Goal: Task Accomplishment & Management: Complete application form

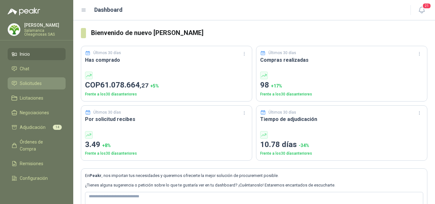
click at [43, 83] on li "Solicitudes" at bounding box center [36, 83] width 50 height 7
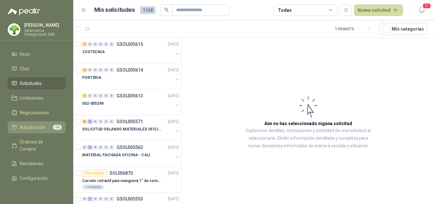
click at [32, 128] on span "Adjudicación" at bounding box center [33, 127] width 26 height 7
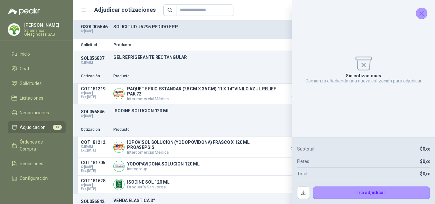
click at [418, 13] on icon "Cerrar" at bounding box center [422, 14] width 8 height 8
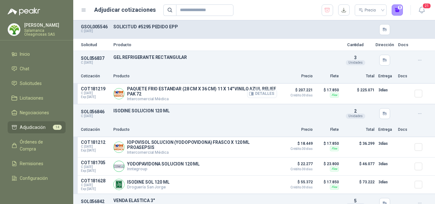
click at [268, 94] on button "Detalles" at bounding box center [262, 93] width 30 height 9
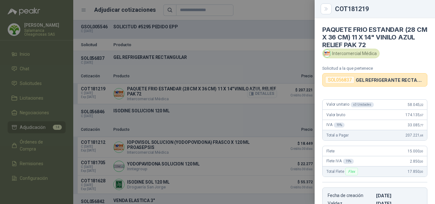
scroll to position [134, 0]
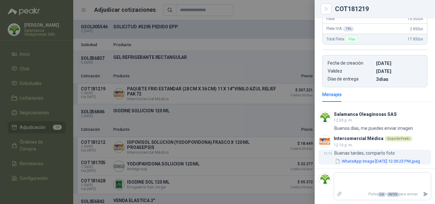
click at [366, 163] on button "WhatsApp Image 2025-09-24 at 12.09.23 PM.jpeg" at bounding box center [377, 161] width 86 height 7
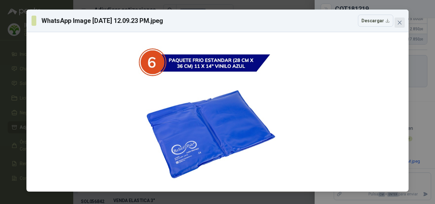
click at [400, 23] on icon "close" at bounding box center [400, 23] width 4 height 4
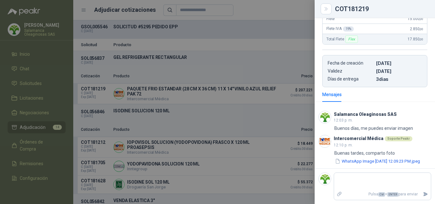
click at [271, 146] on div at bounding box center [217, 102] width 435 height 204
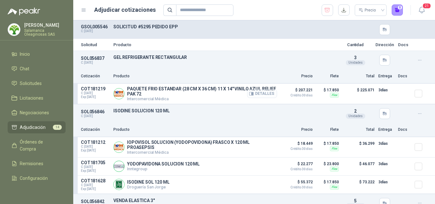
click at [256, 91] on button "Detalles" at bounding box center [262, 93] width 30 height 9
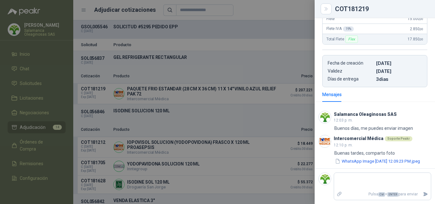
scroll to position [137, 0]
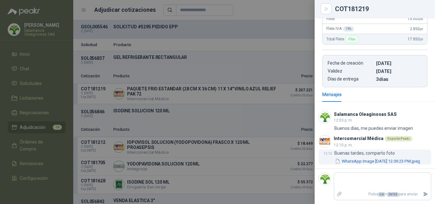
click at [372, 159] on button "WhatsApp Image 2025-09-24 at 12.09.23 PM.jpeg" at bounding box center [377, 161] width 86 height 7
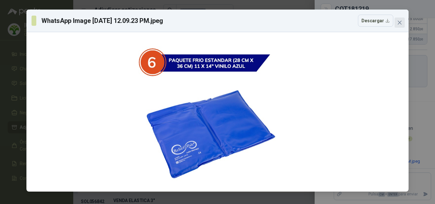
click at [399, 26] on button "Close" at bounding box center [399, 23] width 10 height 10
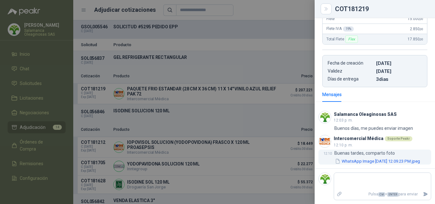
click at [391, 158] on button "WhatsApp Image 2025-09-24 at 12.09.23 PM.jpeg" at bounding box center [377, 161] width 86 height 7
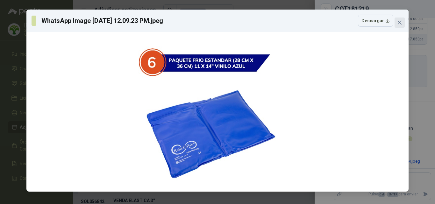
click at [400, 23] on icon "close" at bounding box center [400, 23] width 4 height 4
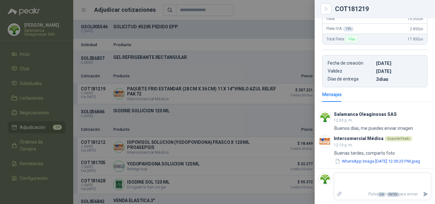
click at [252, 121] on div at bounding box center [217, 102] width 435 height 204
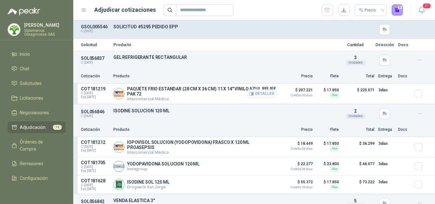
click at [272, 93] on article "COT181219 C: 22/09/2025 Exp: 26/09/2025 PAQUETE FRIO ESTANDAR (28 CM X 36 CM) 1…" at bounding box center [254, 94] width 362 height 20
click at [259, 93] on button "Detalles" at bounding box center [262, 93] width 30 height 9
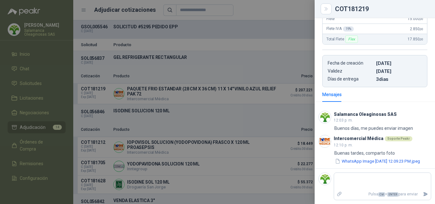
click at [266, 94] on div at bounding box center [217, 102] width 435 height 204
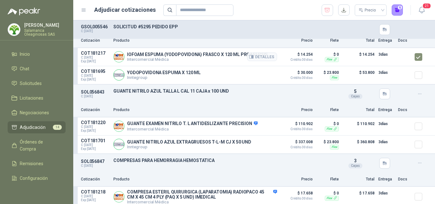
scroll to position [509, 0]
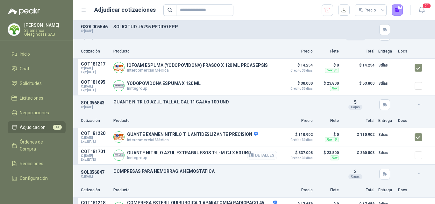
click at [258, 156] on button "Detalles" at bounding box center [262, 155] width 30 height 9
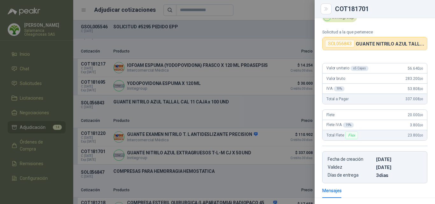
scroll to position [26, 0]
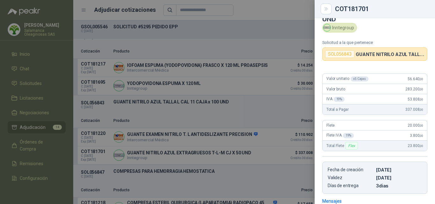
click at [243, 155] on div at bounding box center [217, 102] width 435 height 204
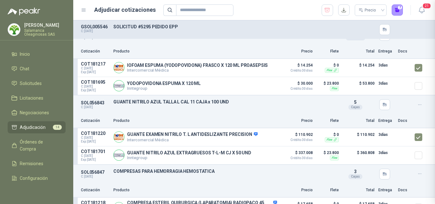
scroll to position [121, 0]
click at [266, 137] on button "Detalles" at bounding box center [262, 137] width 30 height 9
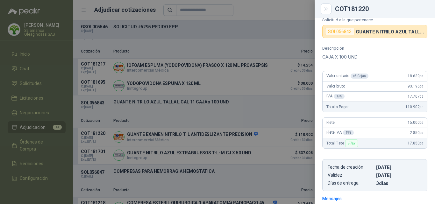
scroll to position [38, 0]
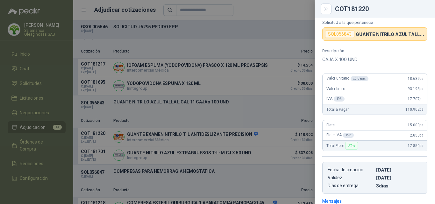
click at [270, 143] on div at bounding box center [217, 102] width 435 height 204
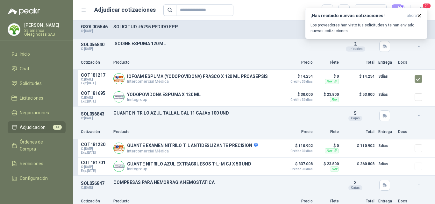
scroll to position [528, 0]
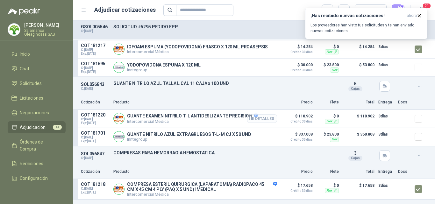
click at [258, 117] on button "Detalles" at bounding box center [262, 118] width 30 height 9
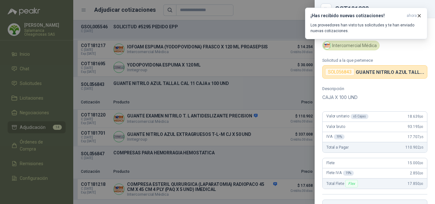
scroll to position [0, 0]
click at [278, 129] on div at bounding box center [217, 102] width 435 height 204
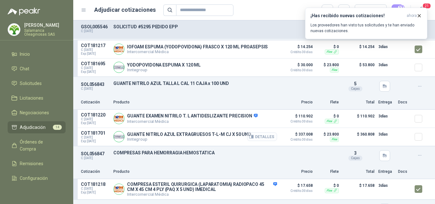
click at [261, 138] on button "Detalles" at bounding box center [262, 136] width 30 height 9
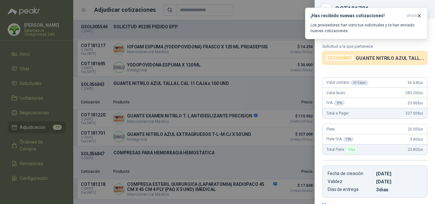
scroll to position [0, 0]
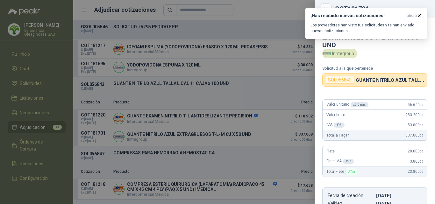
click at [272, 144] on div at bounding box center [217, 102] width 435 height 204
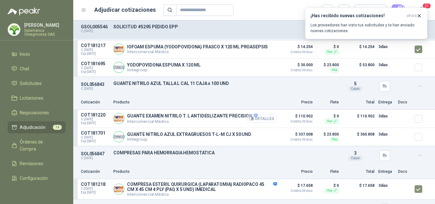
click at [268, 119] on button "Detalles" at bounding box center [262, 118] width 30 height 9
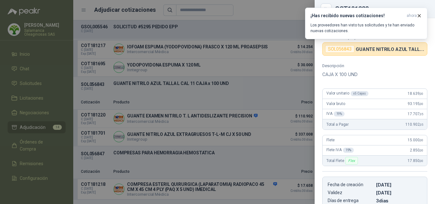
scroll to position [0, 0]
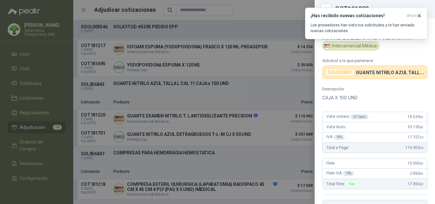
click at [265, 124] on div at bounding box center [217, 102] width 435 height 204
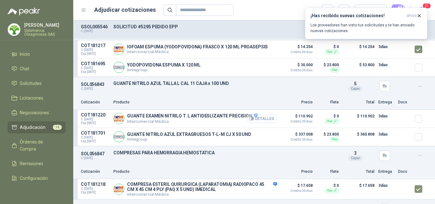
click at [267, 121] on button "Detalles" at bounding box center [262, 118] width 30 height 9
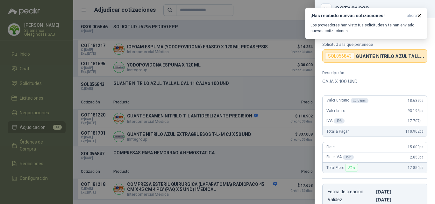
scroll to position [6, 0]
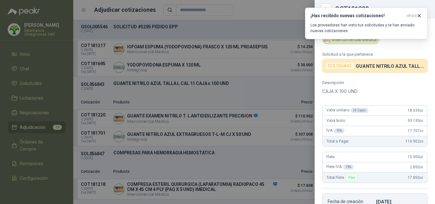
click at [266, 119] on div at bounding box center [217, 102] width 435 height 204
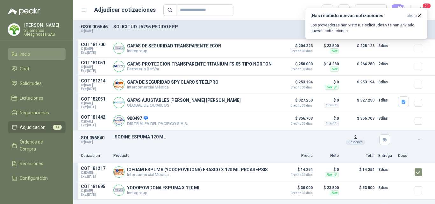
scroll to position [400, 0]
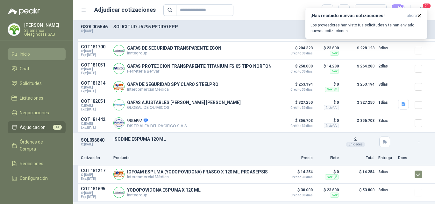
click at [22, 52] on span "Inicio" at bounding box center [25, 54] width 10 height 7
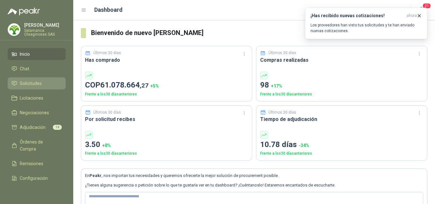
click at [41, 81] on span "Solicitudes" at bounding box center [31, 83] width 22 height 7
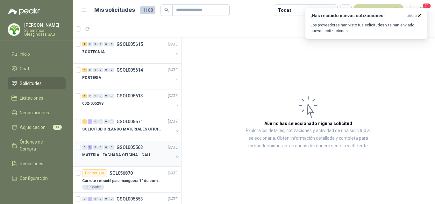
click at [116, 152] on p "MATERIAL FACHADA OFICINA - CALI" at bounding box center [116, 155] width 68 height 6
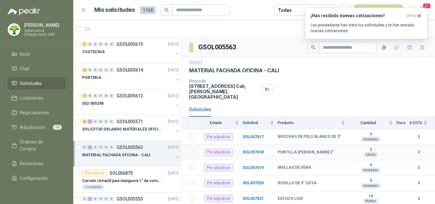
scroll to position [6, 0]
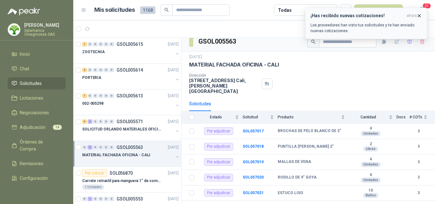
click at [420, 14] on icon "button" at bounding box center [418, 15] width 5 height 5
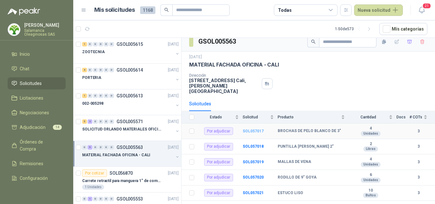
click at [250, 129] on b "SOL057017" at bounding box center [253, 131] width 21 height 4
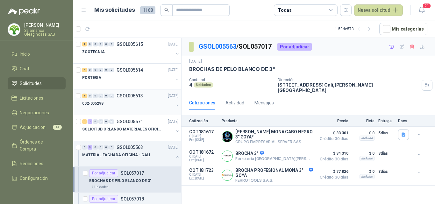
click at [111, 110] on div at bounding box center [127, 109] width 91 height 5
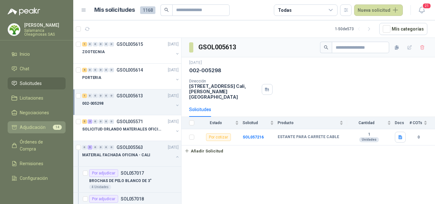
click at [40, 128] on span "Adjudicación" at bounding box center [33, 127] width 26 height 7
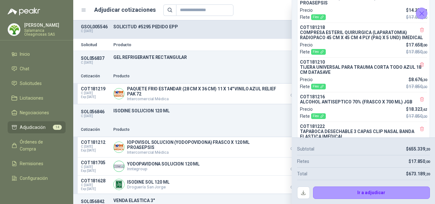
scroll to position [119, 0]
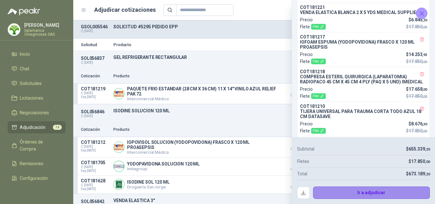
click at [343, 193] on button "Ir a adjudicar" at bounding box center [371, 193] width 117 height 13
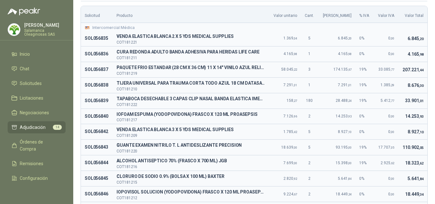
scroll to position [0, 0]
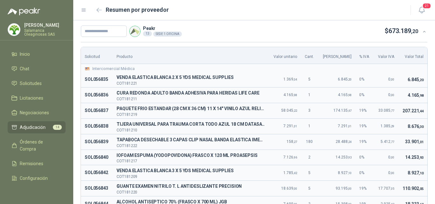
click at [413, 132] on td "8.676 ,30" at bounding box center [412, 126] width 29 height 16
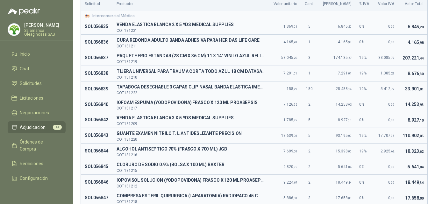
scroll to position [64, 0]
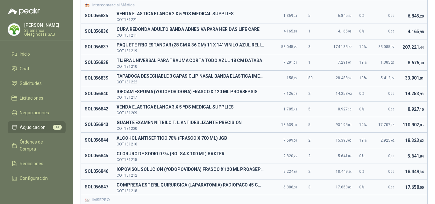
click at [423, 136] on div "Solicitud Producto Valor unitario Cant. Valor Bruto % IVA Valor IVA Valor Total…" at bounding box center [254, 124] width 362 height 292
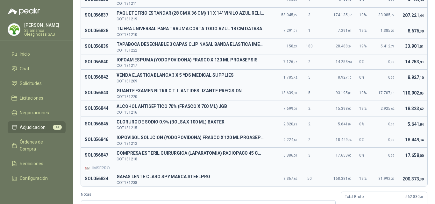
click at [411, 124] on span "5.641 ,84" at bounding box center [415, 124] width 16 height 5
drag, startPoint x: 416, startPoint y: 73, endPoint x: 401, endPoint y: 74, distance: 15.1
click at [416, 73] on td "8.927 ,10" at bounding box center [412, 78] width 29 height 16
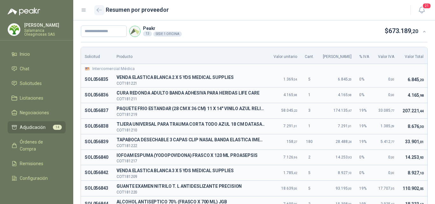
click at [95, 11] on button "button" at bounding box center [99, 10] width 10 height 10
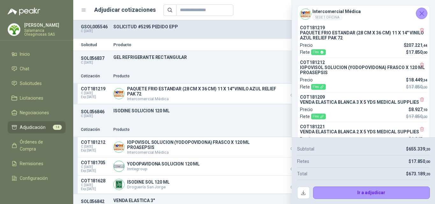
click at [424, 13] on icon "Cerrar" at bounding box center [422, 14] width 8 height 8
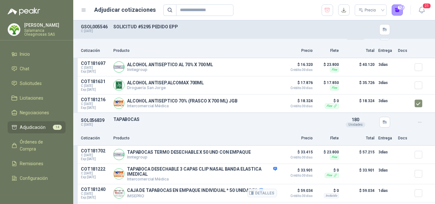
scroll to position [891, 0]
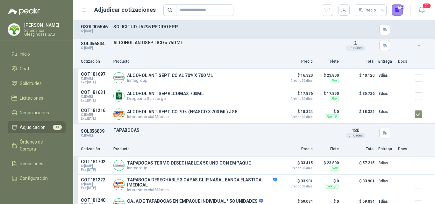
click at [399, 14] on button "12" at bounding box center [397, 9] width 11 height 11
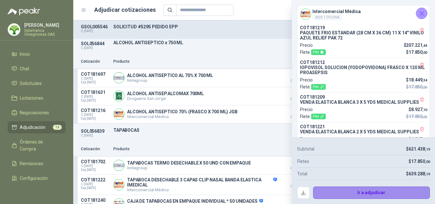
click at [339, 190] on button "Ir a adjudicar" at bounding box center [371, 193] width 117 height 13
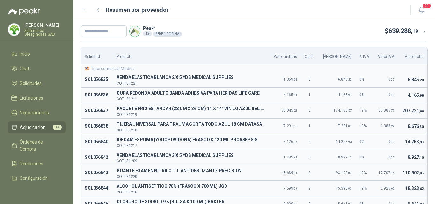
click at [28, 127] on span "Adjudicación" at bounding box center [33, 127] width 26 height 7
click at [33, 80] on link "Solicitudes" at bounding box center [37, 83] width 58 height 12
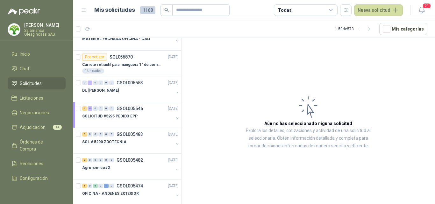
scroll to position [127, 0]
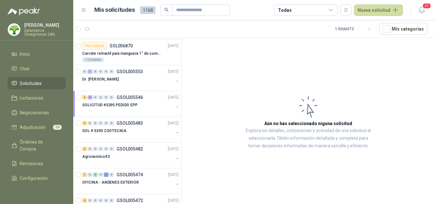
click at [123, 111] on div at bounding box center [127, 111] width 91 height 5
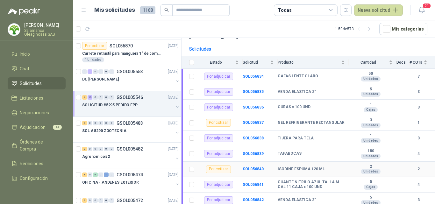
scroll to position [50, 0]
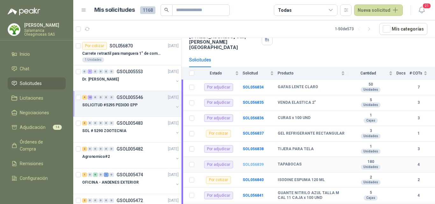
click at [256, 162] on b "SOL056839" at bounding box center [253, 164] width 21 height 4
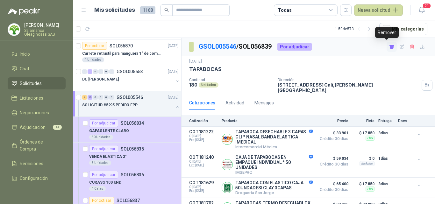
click at [390, 48] on icon "button" at bounding box center [392, 47] width 4 height 3
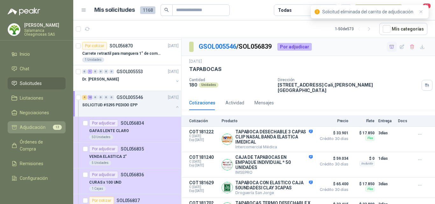
click at [39, 127] on span "Adjudicación" at bounding box center [33, 127] width 26 height 7
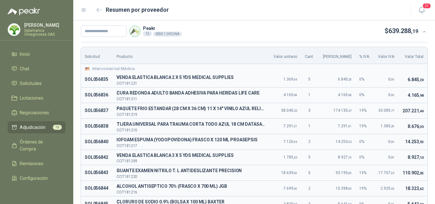
click at [418, 102] on td "4.165 ,98" at bounding box center [412, 95] width 29 height 16
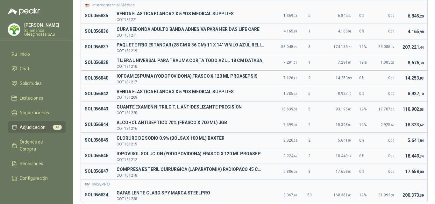
scroll to position [95, 0]
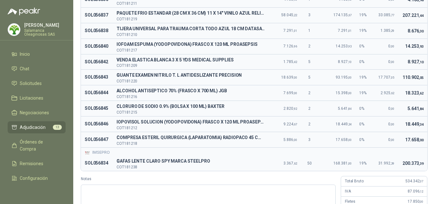
click at [419, 100] on td "18.323 ,62" at bounding box center [412, 93] width 29 height 16
click at [411, 129] on td "18.449 ,34" at bounding box center [412, 125] width 29 height 16
click at [419, 124] on span ",34" at bounding box center [421, 125] width 5 height 4
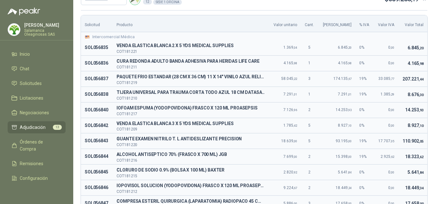
scroll to position [0, 0]
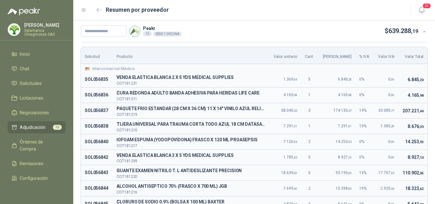
click at [422, 110] on td "207.221 ,44" at bounding box center [412, 111] width 29 height 16
click at [419, 127] on span ",30" at bounding box center [421, 127] width 5 height 4
click at [409, 114] on td "207.221 ,44" at bounding box center [412, 111] width 29 height 16
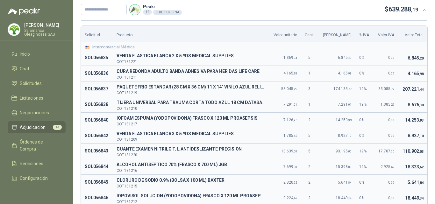
scroll to position [32, 0]
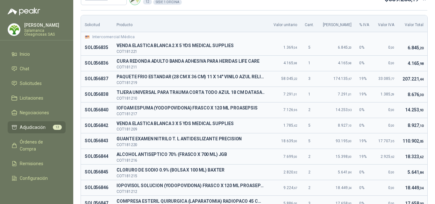
drag, startPoint x: 414, startPoint y: 142, endPoint x: 410, endPoint y: 142, distance: 4.5
click at [419, 142] on span ",05" at bounding box center [421, 141] width 5 height 4
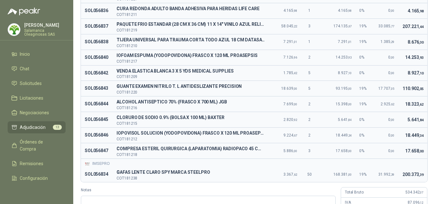
scroll to position [95, 0]
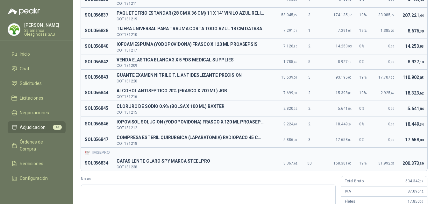
click at [418, 155] on div "IMSEPRO" at bounding box center [254, 153] width 339 height 6
click at [415, 52] on td "14.253 ,93" at bounding box center [412, 47] width 29 height 16
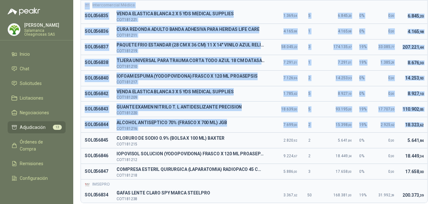
click at [422, 125] on div "Solicitud Producto Valor unitario Cant. Valor Bruto % IVA Valor IVA Valor Total…" at bounding box center [254, 116] width 362 height 277
click at [420, 124] on td "18.323 ,62" at bounding box center [412, 125] width 29 height 16
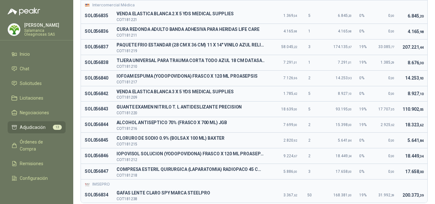
click at [421, 110] on td "110.902 ,05" at bounding box center [412, 110] width 29 height 16
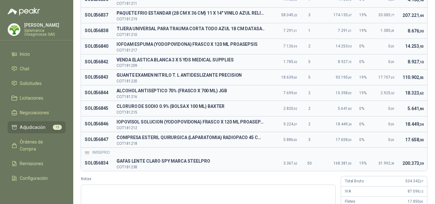
click at [419, 136] on td "17.658 ,00" at bounding box center [412, 140] width 29 height 16
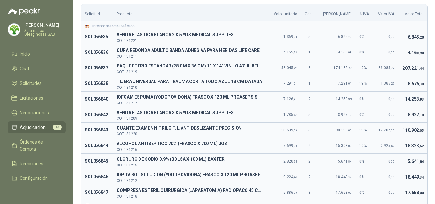
scroll to position [32, 0]
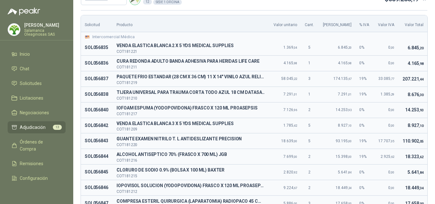
click at [419, 124] on span ",10" at bounding box center [421, 126] width 5 height 4
click at [423, 146] on div "Solicitud Producto Valor unitario Cant. Valor Bruto % IVA Valor IVA Valor Total…" at bounding box center [254, 148] width 362 height 277
click at [410, 144] on td "110.902 ,05" at bounding box center [412, 141] width 29 height 16
click at [414, 149] on td "18.323 ,62" at bounding box center [412, 157] width 29 height 16
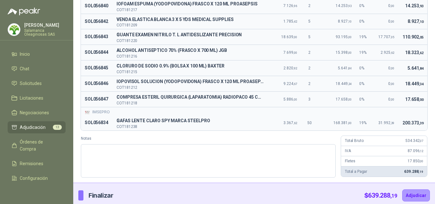
scroll to position [140, 0]
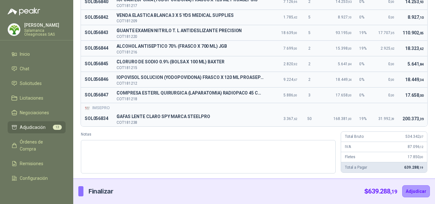
click at [413, 40] on td "110.902 ,05" at bounding box center [412, 33] width 29 height 16
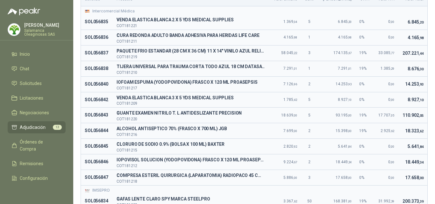
scroll to position [95, 0]
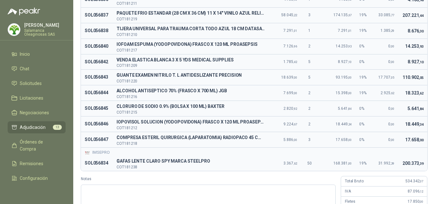
drag, startPoint x: 388, startPoint y: 117, endPoint x: 385, endPoint y: 119, distance: 3.6
click at [388, 117] on td "0 ,00" at bounding box center [385, 125] width 25 height 16
click at [398, 161] on td "200.373 ,39" at bounding box center [412, 163] width 29 height 15
click at [386, 112] on td "0 ,00" at bounding box center [385, 109] width 25 height 16
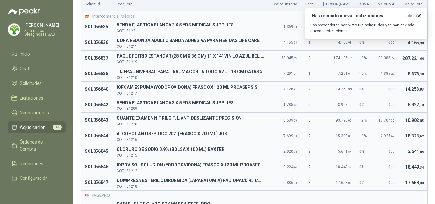
scroll to position [64, 0]
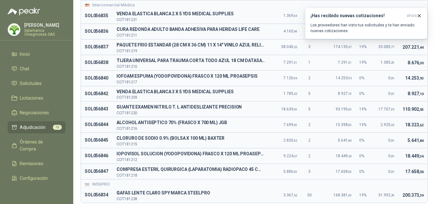
drag, startPoint x: 421, startPoint y: 85, endPoint x: 414, endPoint y: 85, distance: 7.0
click at [421, 85] on td "14.253 ,93" at bounding box center [412, 78] width 29 height 16
click at [386, 150] on td "0 ,00" at bounding box center [385, 156] width 25 height 16
click at [373, 152] on td "0 ,00" at bounding box center [385, 156] width 25 height 16
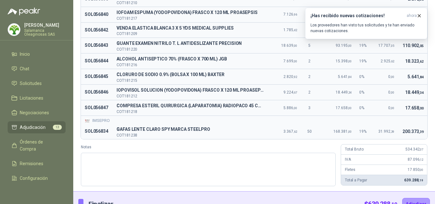
scroll to position [95, 0]
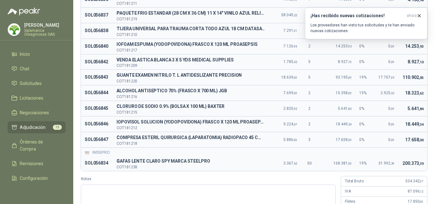
click at [382, 143] on td "0 ,00" at bounding box center [385, 140] width 25 height 16
click at [398, 129] on td "18.449 ,34" at bounding box center [412, 125] width 29 height 16
click at [387, 166] on td "31.992 ,39" at bounding box center [385, 163] width 25 height 15
click at [398, 122] on td "18.449 ,34" at bounding box center [412, 125] width 29 height 16
click at [419, 16] on icon "button" at bounding box center [418, 15] width 5 height 5
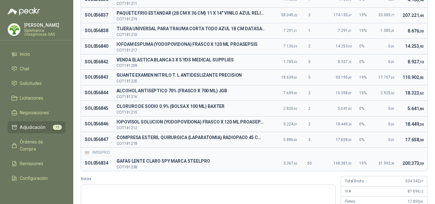
click at [414, 133] on td "17.658 ,00" at bounding box center [412, 140] width 29 height 16
click at [398, 160] on td "200.373 ,39" at bounding box center [412, 163] width 29 height 15
click at [398, 138] on td "17.658 ,00" at bounding box center [412, 140] width 29 height 16
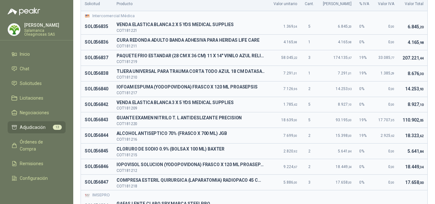
scroll to position [64, 0]
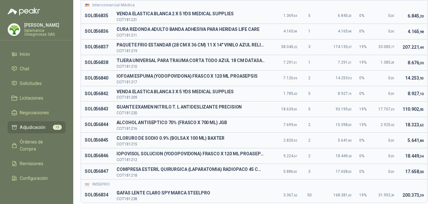
click at [385, 144] on td "0 ,00" at bounding box center [385, 141] width 25 height 16
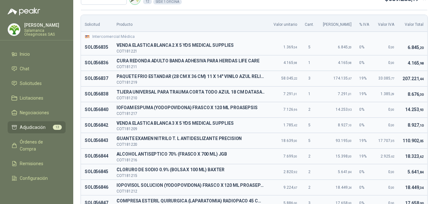
scroll to position [32, 0]
click at [383, 155] on span "2.925 ,62" at bounding box center [387, 156] width 14 height 4
click at [398, 74] on td "207.221 ,44" at bounding box center [412, 79] width 29 height 16
drag, startPoint x: 415, startPoint y: 77, endPoint x: 411, endPoint y: 79, distance: 4.1
click at [419, 77] on span ",44" at bounding box center [421, 79] width 5 height 4
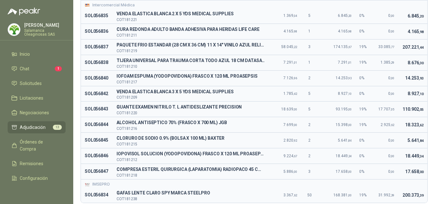
scroll to position [95, 0]
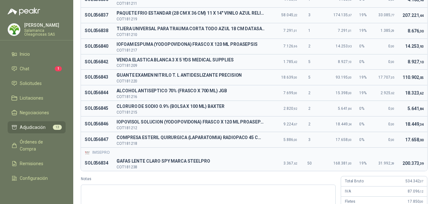
click at [390, 76] on span ",05" at bounding box center [392, 78] width 4 height 4
click at [417, 115] on td "5.641 ,84" at bounding box center [412, 109] width 29 height 16
click at [398, 170] on td "200.373 ,39" at bounding box center [412, 163] width 29 height 15
click at [399, 82] on td "110.902 ,05" at bounding box center [412, 78] width 29 height 16
click at [390, 178] on div "Total Bruto 534.342 ,07" at bounding box center [384, 181] width 86 height 10
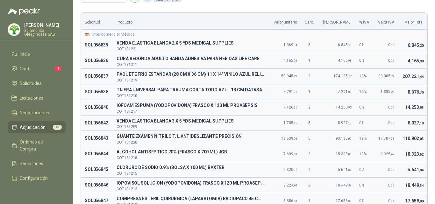
scroll to position [32, 0]
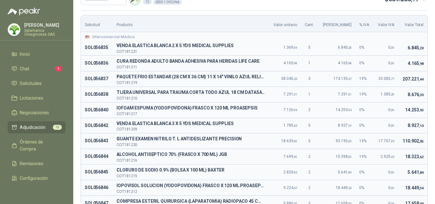
drag, startPoint x: 421, startPoint y: 161, endPoint x: 417, endPoint y: 163, distance: 4.1
click at [418, 163] on td "18.323 ,62" at bounding box center [412, 157] width 29 height 16
click at [401, 132] on td "8.927 ,10" at bounding box center [412, 126] width 29 height 16
click at [407, 70] on td "4.165 ,98" at bounding box center [412, 63] width 29 height 16
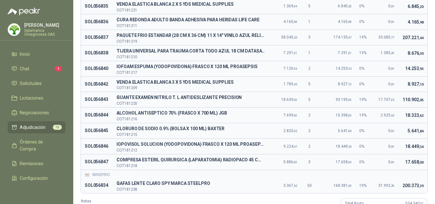
scroll to position [64, 0]
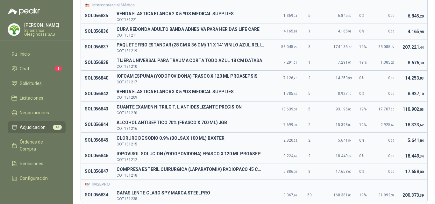
click at [382, 119] on td "2.925 ,62" at bounding box center [385, 125] width 25 height 16
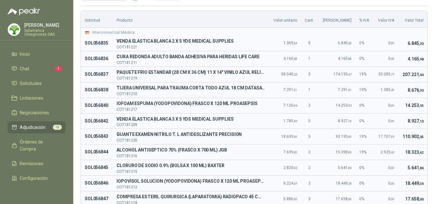
scroll to position [32, 0]
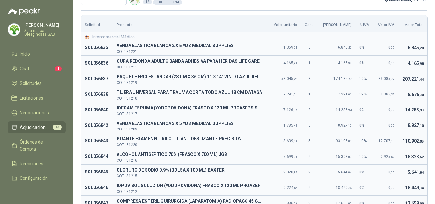
click at [373, 164] on td "2.925 ,62" at bounding box center [385, 157] width 25 height 16
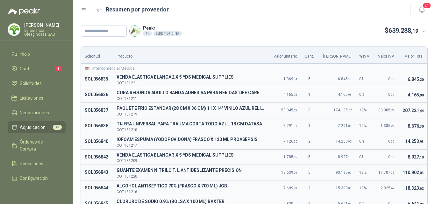
scroll to position [0, 0]
click at [98, 12] on icon "button" at bounding box center [98, 10] width 5 height 5
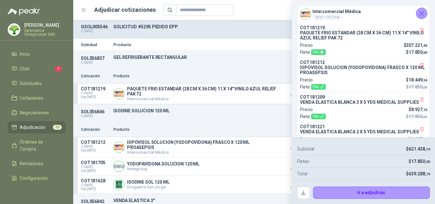
click at [421, 16] on icon "Cerrar" at bounding box center [422, 14] width 8 height 8
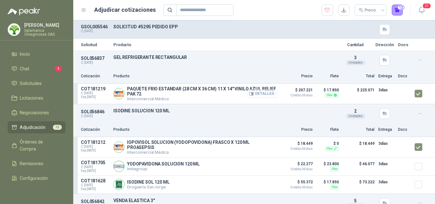
click at [257, 95] on button "Detalles" at bounding box center [262, 93] width 30 height 9
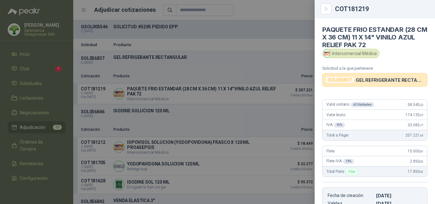
scroll to position [134, 0]
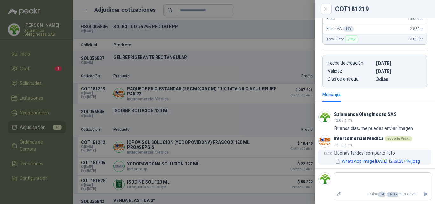
click at [380, 163] on button "WhatsApp Image 2025-09-24 at 12.09.23 PM.jpeg" at bounding box center [377, 161] width 86 height 7
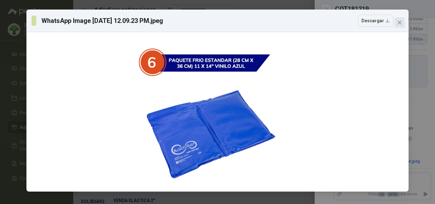
click at [400, 19] on button "Close" at bounding box center [399, 23] width 10 height 10
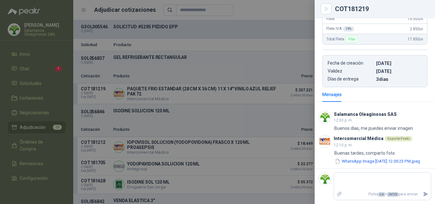
click at [232, 116] on div at bounding box center [217, 102] width 435 height 204
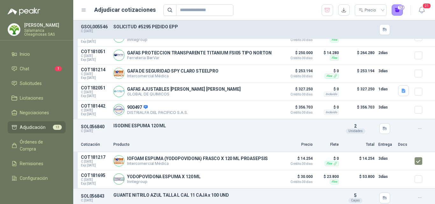
scroll to position [446, 0]
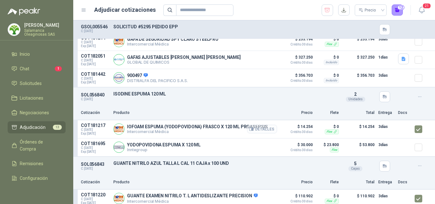
click at [259, 132] on button "Detalles" at bounding box center [262, 129] width 30 height 9
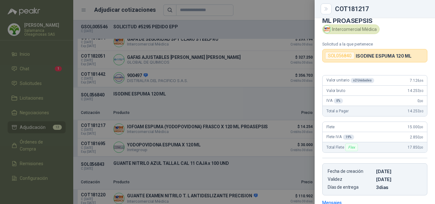
scroll to position [0, 0]
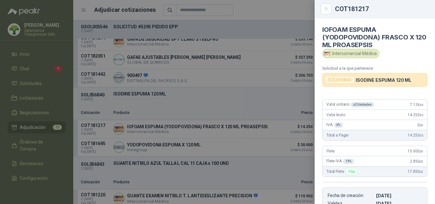
click at [253, 138] on div at bounding box center [217, 102] width 435 height 204
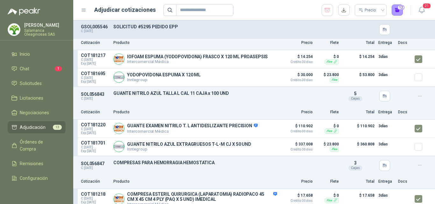
scroll to position [514, 0]
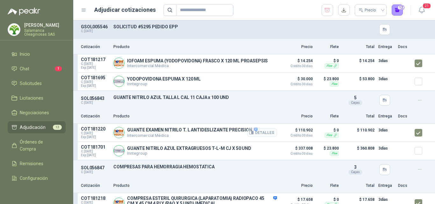
click at [260, 136] on button "Detalles" at bounding box center [262, 132] width 30 height 9
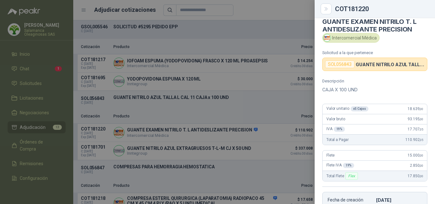
scroll to position [0, 0]
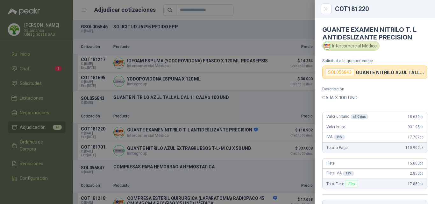
click at [277, 99] on div at bounding box center [217, 102] width 435 height 204
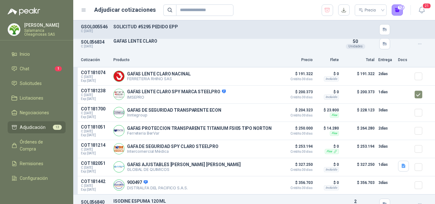
scroll to position [323, 0]
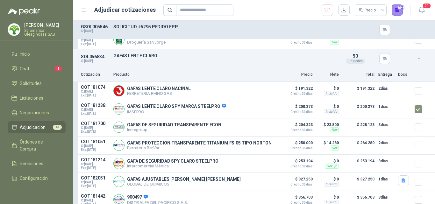
click at [397, 14] on button "12" at bounding box center [397, 9] width 11 height 11
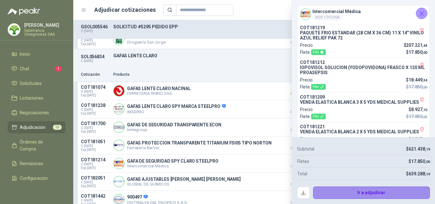
click at [335, 194] on button "Ir a adjudicar" at bounding box center [371, 193] width 117 height 13
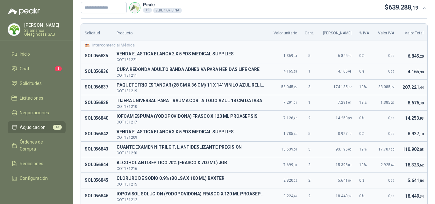
scroll to position [0, 0]
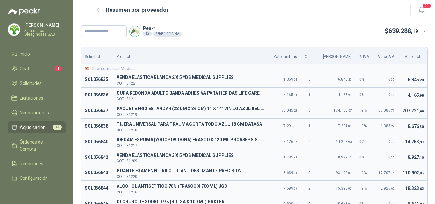
drag, startPoint x: 400, startPoint y: 135, endPoint x: 367, endPoint y: 135, distance: 32.5
click at [399, 135] on td "14.253 ,93" at bounding box center [412, 142] width 29 height 16
click at [96, 30] on input "text" at bounding box center [104, 30] width 46 height 11
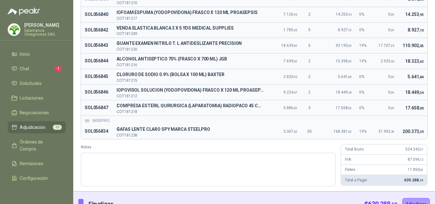
scroll to position [140, 0]
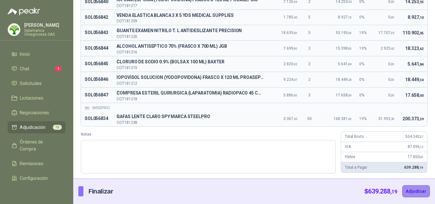
type input "**********"
click at [403, 188] on button "Adjudicar" at bounding box center [416, 191] width 28 height 12
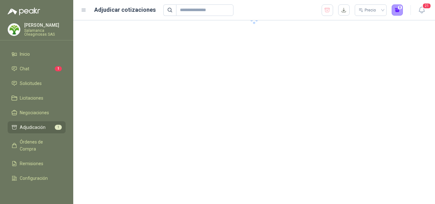
scroll to position [0, 0]
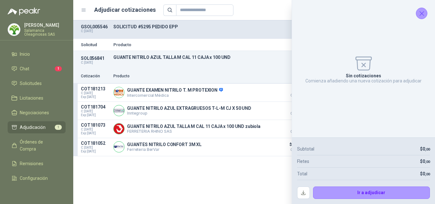
click at [421, 16] on icon "Cerrar" at bounding box center [422, 14] width 8 height 8
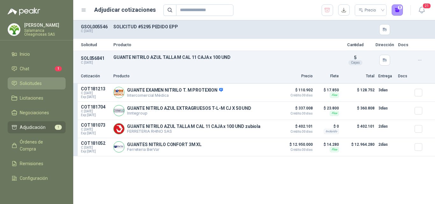
click at [43, 84] on li "Solicitudes" at bounding box center [36, 83] width 50 height 7
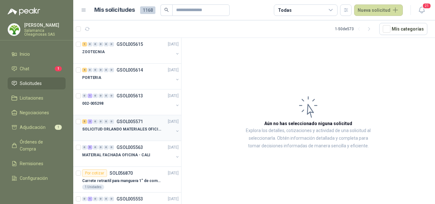
click at [147, 135] on div at bounding box center [127, 135] width 91 height 5
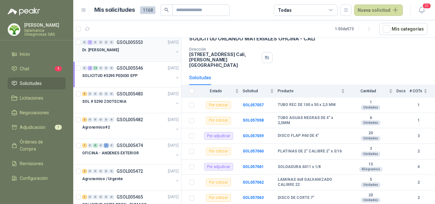
scroll to position [159, 0]
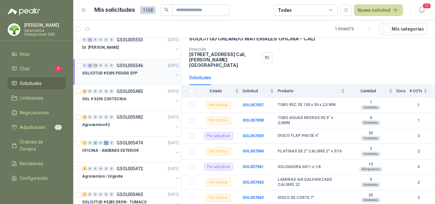
click at [136, 72] on div "SOLICITUD #5295 PEDIDO EPP" at bounding box center [127, 73] width 91 height 8
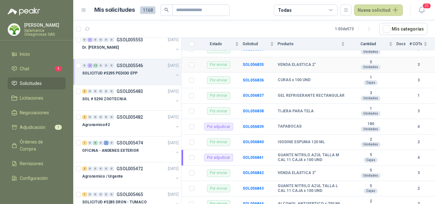
scroll to position [95, 0]
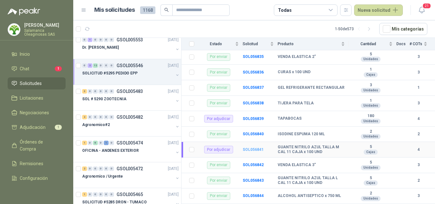
click at [250, 147] on b "SOL056841" at bounding box center [253, 149] width 21 height 4
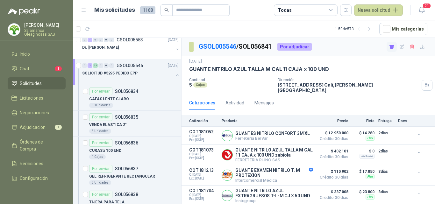
click at [392, 49] on icon "button" at bounding box center [391, 46] width 5 height 5
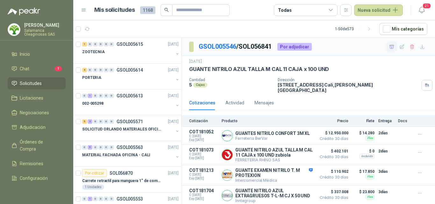
click at [39, 84] on span "Solicitudes" at bounding box center [31, 83] width 22 height 7
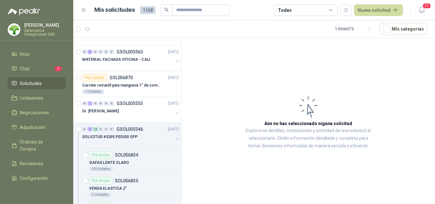
scroll to position [127, 0]
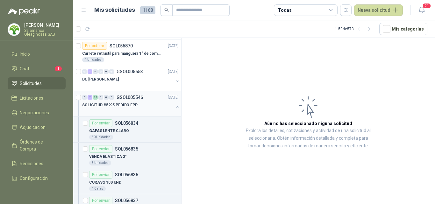
click at [134, 109] on div "SOLICITUD #5295 PEDIDO EPP" at bounding box center [127, 105] width 91 height 8
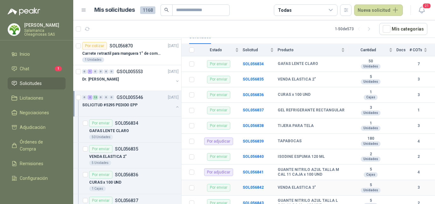
scroll to position [64, 0]
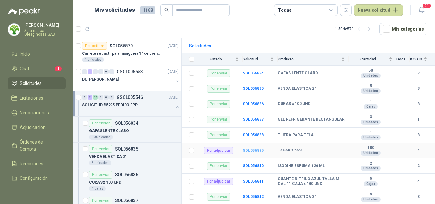
click at [259, 148] on b "SOL056839" at bounding box center [253, 150] width 21 height 4
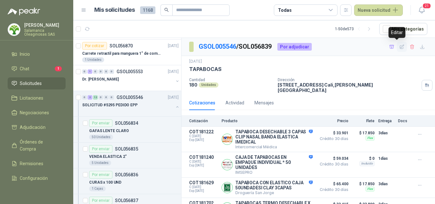
click at [399, 46] on icon "button" at bounding box center [401, 46] width 5 height 5
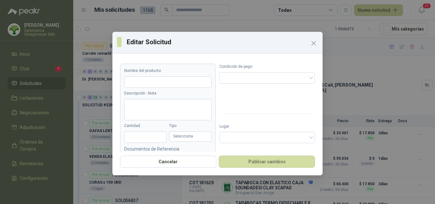
type input "*********"
type input "***"
click at [177, 81] on input "*********" at bounding box center [167, 81] width 87 height 11
type input "*"
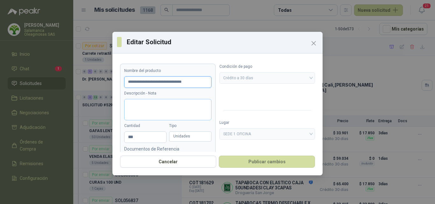
type input "**********"
click at [166, 110] on textarea "Descripción - Nota" at bounding box center [167, 109] width 87 height 21
type textarea "*"
type textarea "**"
type textarea "***"
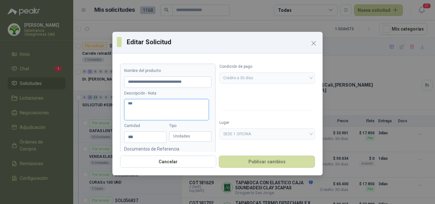
type textarea "****"
type textarea "*****"
type textarea "******"
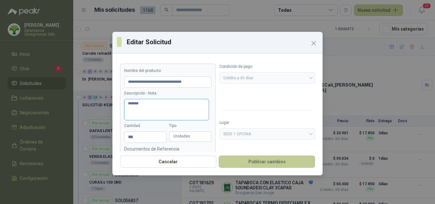
type textarea "*******"
click at [277, 159] on button "Publicar cambios" at bounding box center [267, 162] width 96 height 12
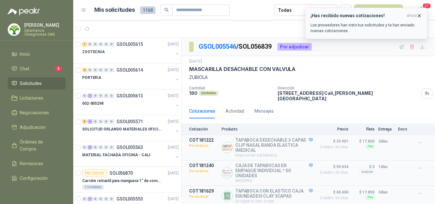
click at [373, 29] on p "Los proveedores han visto tus solicitudes y te han enviado nuevas cotizaciones." at bounding box center [365, 27] width 111 height 11
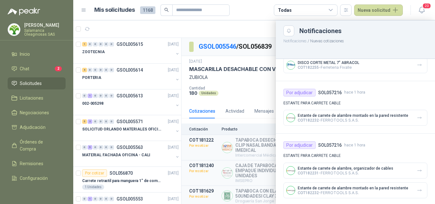
scroll to position [402, 0]
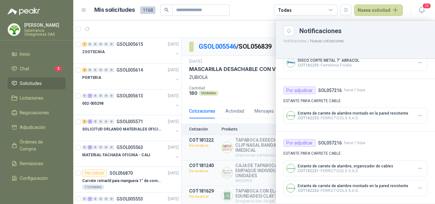
click at [315, 170] on span "COT182231" at bounding box center [308, 171] width 21 height 4
click at [306, 141] on div "Por adjudicar" at bounding box center [299, 143] width 32 height 8
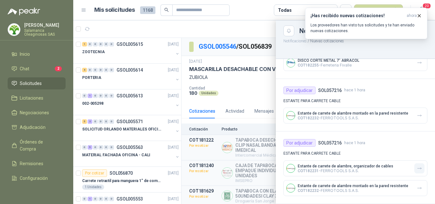
click at [417, 169] on icon "button" at bounding box center [419, 168] width 5 height 5
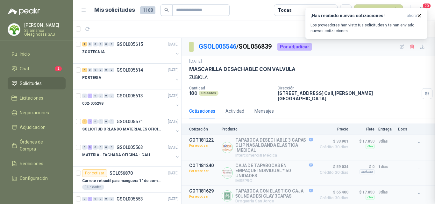
scroll to position [330, 0]
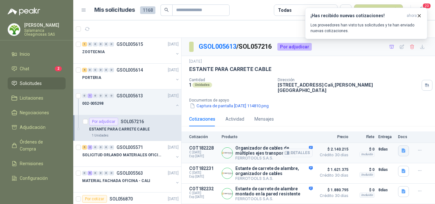
click at [401, 148] on icon "button" at bounding box center [403, 150] width 5 height 5
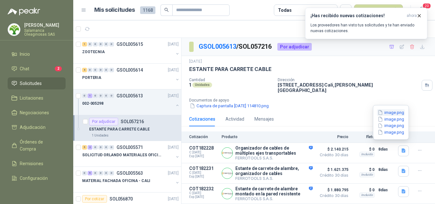
click at [395, 114] on button "image.png" at bounding box center [391, 112] width 28 height 7
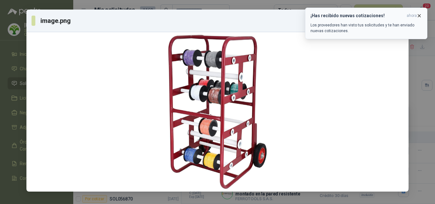
click at [420, 16] on icon "button" at bounding box center [418, 15] width 5 height 5
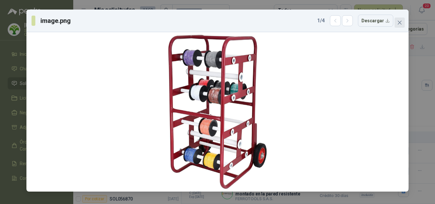
click at [401, 25] on icon "close" at bounding box center [399, 22] width 5 height 5
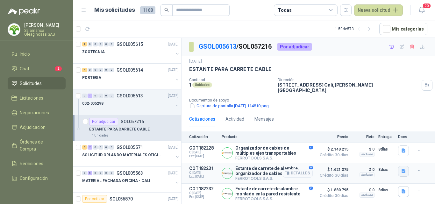
click at [402, 169] on icon "button" at bounding box center [403, 171] width 4 height 4
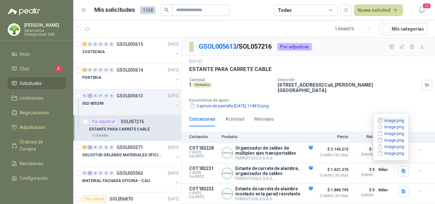
click at [392, 122] on button "image.png" at bounding box center [391, 120] width 28 height 7
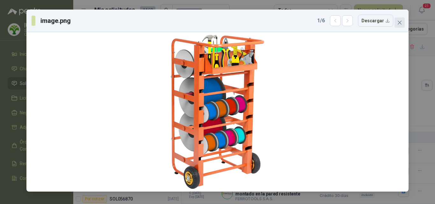
click at [403, 22] on span "Close" at bounding box center [399, 22] width 10 height 5
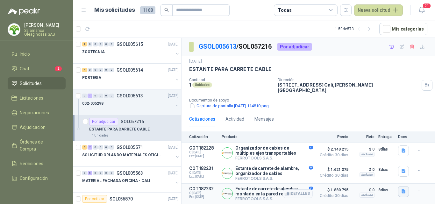
click at [402, 190] on icon "button" at bounding box center [403, 191] width 4 height 4
click at [388, 149] on button "image.png" at bounding box center [391, 148] width 28 height 7
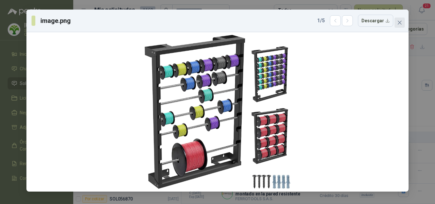
drag, startPoint x: 400, startPoint y: 22, endPoint x: 391, endPoint y: 58, distance: 36.5
click at [399, 24] on icon "close" at bounding box center [399, 22] width 5 height 5
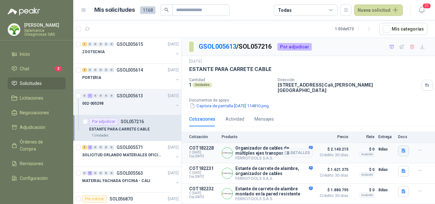
click at [401, 148] on icon "button" at bounding box center [403, 150] width 5 height 5
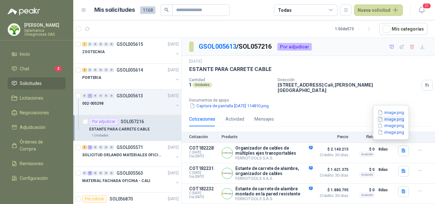
click at [391, 120] on button "image.png" at bounding box center [391, 119] width 28 height 7
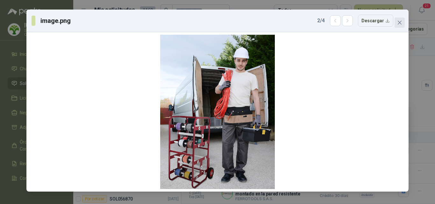
click at [401, 24] on icon "close" at bounding box center [400, 23] width 4 height 4
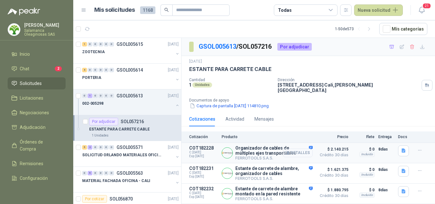
click at [296, 149] on button "Detalles" at bounding box center [298, 153] width 30 height 9
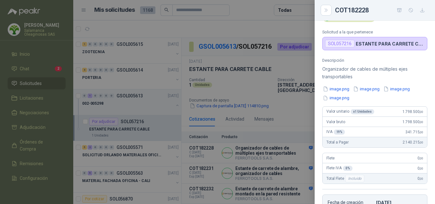
scroll to position [29, 0]
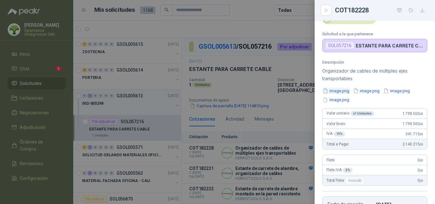
click at [339, 92] on button "image.png" at bounding box center [336, 91] width 28 height 7
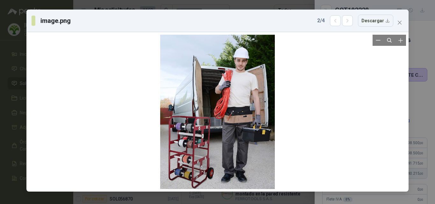
scroll to position [29, 0]
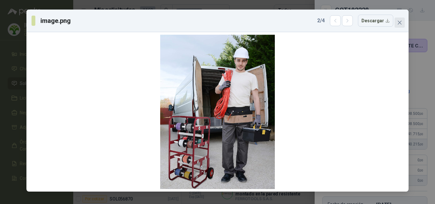
click at [401, 22] on icon "close" at bounding box center [399, 22] width 5 height 5
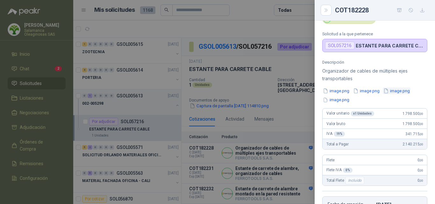
click at [403, 89] on button "image.png" at bounding box center [397, 91] width 28 height 7
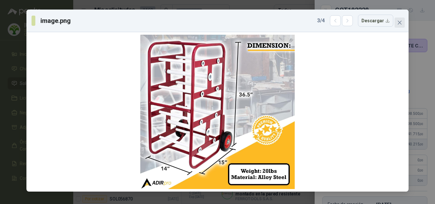
click at [400, 24] on icon "close" at bounding box center [400, 23] width 4 height 4
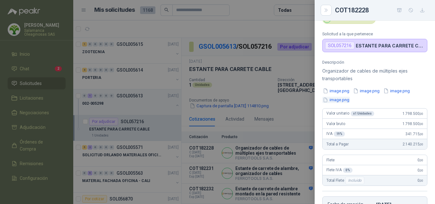
click at [344, 101] on button "image.png" at bounding box center [336, 100] width 28 height 7
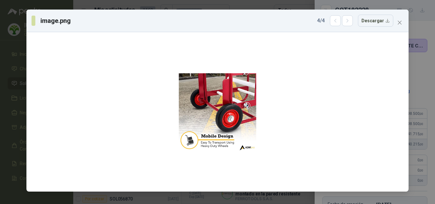
click at [397, 21] on icon "close" at bounding box center [399, 22] width 5 height 5
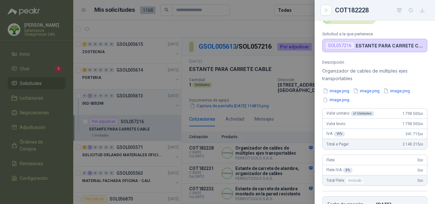
click at [368, 93] on button "image.png" at bounding box center [366, 91] width 28 height 7
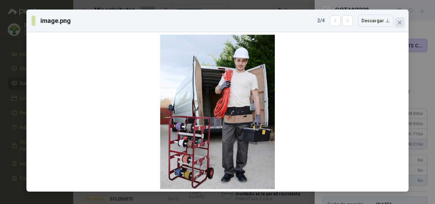
click at [398, 23] on icon "close" at bounding box center [399, 22] width 5 height 5
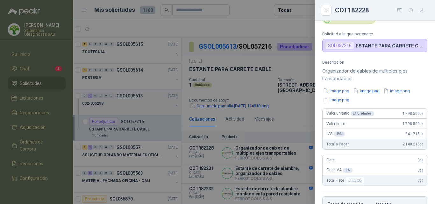
click at [290, 138] on div at bounding box center [217, 102] width 435 height 204
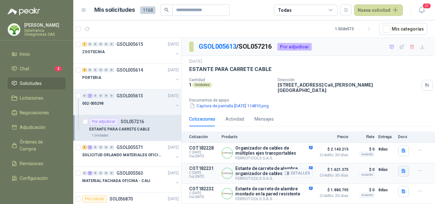
click at [402, 169] on icon "button" at bounding box center [403, 171] width 4 height 4
click at [297, 170] on button "Detalles" at bounding box center [298, 173] width 30 height 9
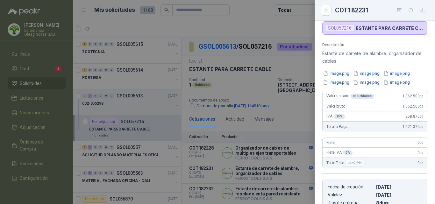
scroll to position [1, 0]
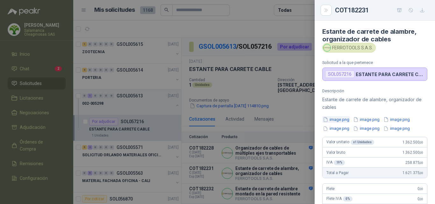
click at [342, 118] on button "image.png" at bounding box center [336, 119] width 28 height 7
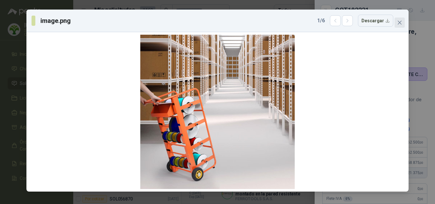
click at [398, 22] on icon "close" at bounding box center [399, 22] width 5 height 5
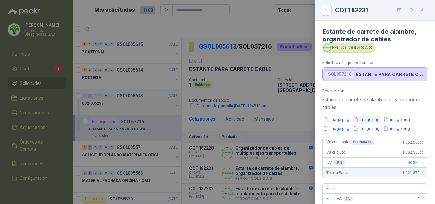
click at [370, 118] on button "image.png" at bounding box center [366, 119] width 28 height 7
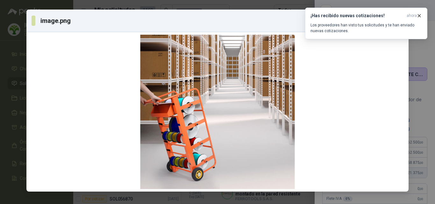
click at [400, 22] on p "Los proveedores han visto tus solicitudes y te han enviado nuevas cotizaciones." at bounding box center [365, 27] width 111 height 11
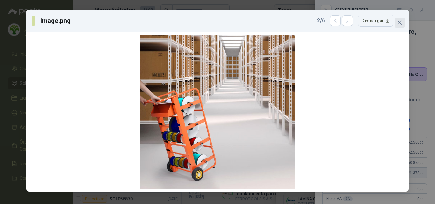
click at [401, 24] on icon "close" at bounding box center [400, 23] width 4 height 4
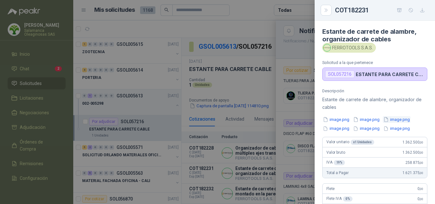
click at [402, 118] on button "image.png" at bounding box center [397, 119] width 28 height 7
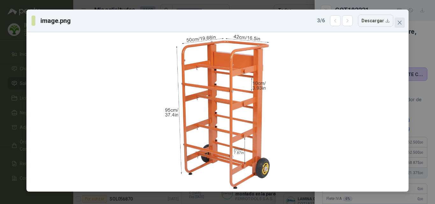
click at [402, 23] on icon "close" at bounding box center [399, 22] width 5 height 5
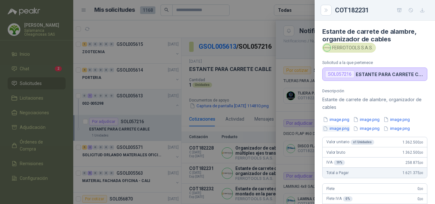
click at [345, 130] on button "image.png" at bounding box center [336, 128] width 28 height 7
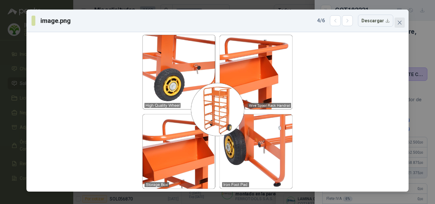
click at [400, 23] on icon "close" at bounding box center [400, 23] width 4 height 4
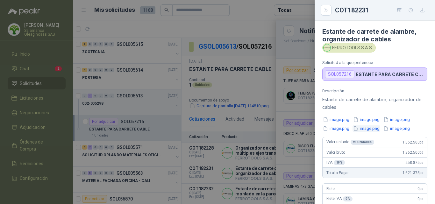
click at [376, 130] on button "image.png" at bounding box center [366, 128] width 28 height 7
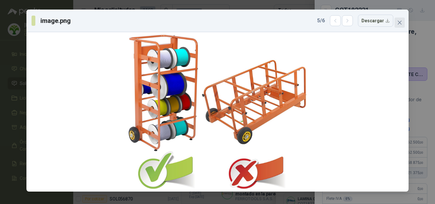
click at [401, 24] on icon "close" at bounding box center [400, 23] width 4 height 4
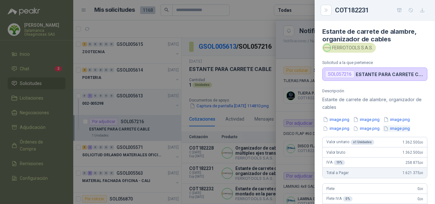
click at [402, 129] on button "image.png" at bounding box center [397, 128] width 28 height 7
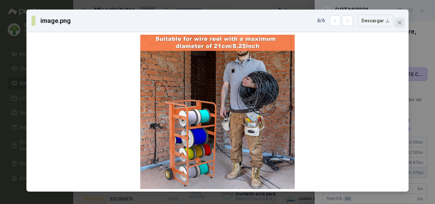
click at [398, 25] on button "Close" at bounding box center [399, 23] width 10 height 10
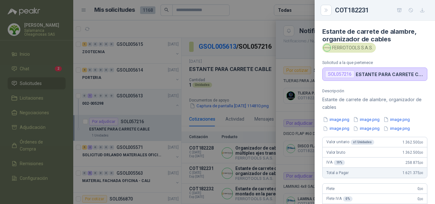
drag, startPoint x: 289, startPoint y: 162, endPoint x: 284, endPoint y: 162, distance: 5.4
click at [289, 162] on div at bounding box center [217, 102] width 435 height 204
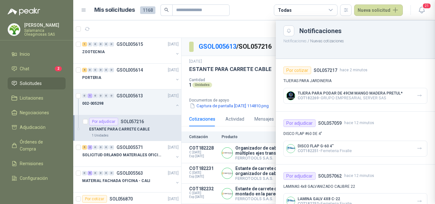
scroll to position [160, 0]
click at [232, 163] on div at bounding box center [254, 112] width 362 height 184
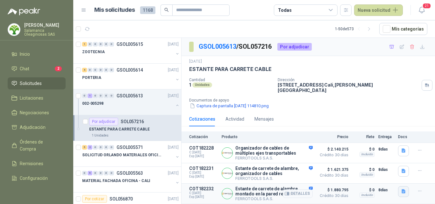
click at [402, 191] on icon "button" at bounding box center [403, 191] width 5 height 5
click at [296, 190] on button "Detalles" at bounding box center [298, 193] width 30 height 9
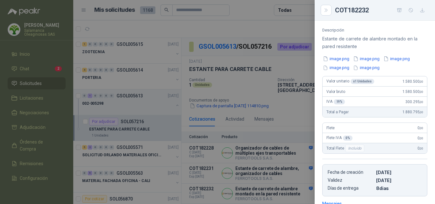
scroll to position [1, 0]
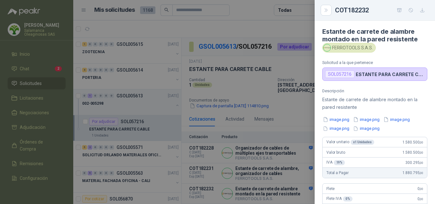
click at [342, 123] on div "image.png image.png image.png image.png image.png" at bounding box center [374, 124] width 105 height 16
click at [342, 121] on button "image.png" at bounding box center [336, 119] width 28 height 7
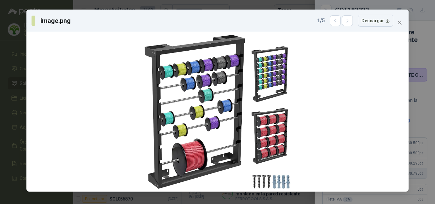
click at [402, 25] on span "Close" at bounding box center [399, 22] width 10 height 5
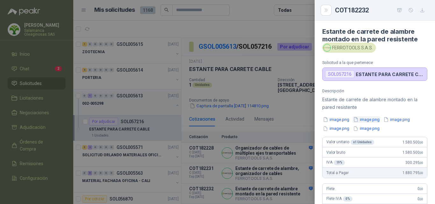
click at [368, 119] on button "image.png" at bounding box center [366, 119] width 28 height 7
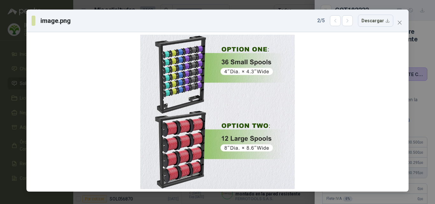
click at [398, 23] on icon "close" at bounding box center [399, 22] width 5 height 5
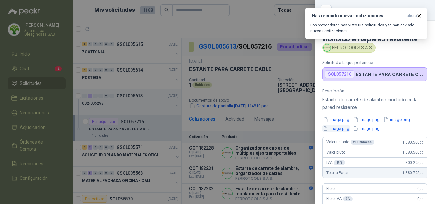
click at [335, 128] on button "image.png" at bounding box center [336, 128] width 28 height 7
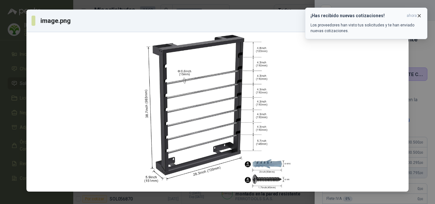
click at [416, 16] on icon "button" at bounding box center [418, 15] width 5 height 5
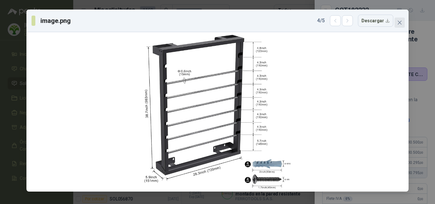
click at [401, 23] on icon "close" at bounding box center [399, 22] width 5 height 5
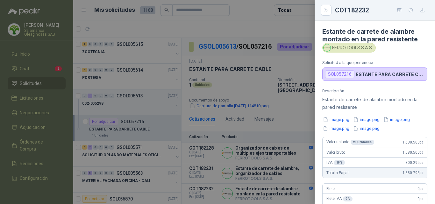
click at [285, 146] on div at bounding box center [217, 102] width 435 height 204
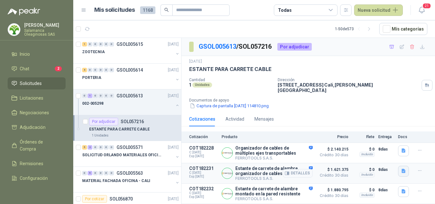
click at [403, 169] on icon "button" at bounding box center [403, 171] width 4 height 4
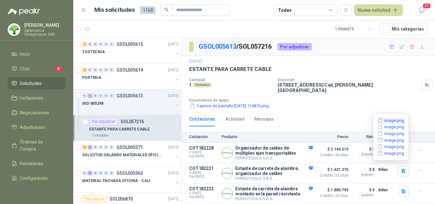
click at [389, 122] on button "image.png" at bounding box center [391, 120] width 28 height 7
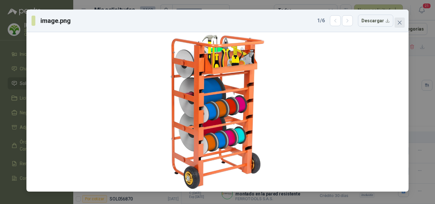
click at [401, 21] on icon "close" at bounding box center [399, 22] width 5 height 5
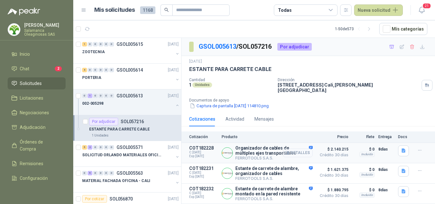
click at [305, 150] on button "Detalles" at bounding box center [298, 153] width 30 height 9
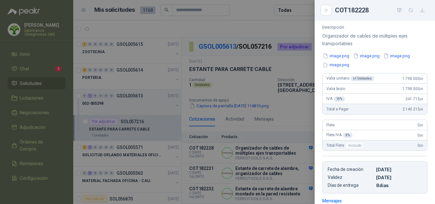
scroll to position [1, 0]
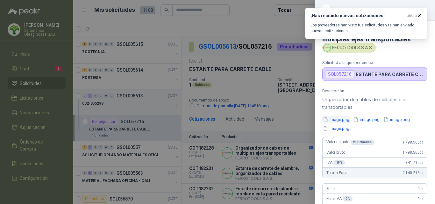
click at [345, 119] on button "image.png" at bounding box center [336, 119] width 28 height 7
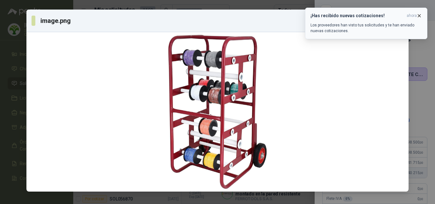
click at [418, 16] on icon "button" at bounding box center [418, 15] width 5 height 5
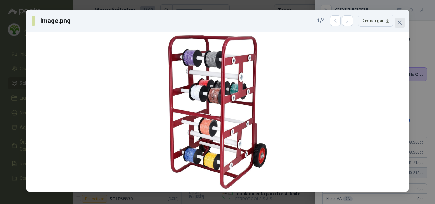
click at [398, 22] on icon "close" at bounding box center [399, 22] width 5 height 5
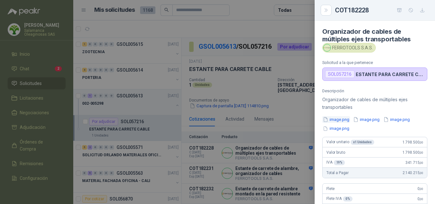
click at [347, 121] on button "image.png" at bounding box center [336, 119] width 28 height 7
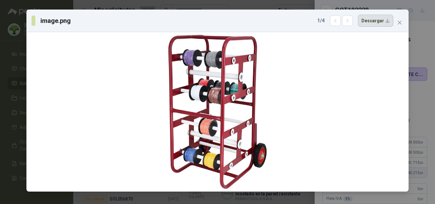
click at [375, 24] on button "Descargar" at bounding box center [375, 21] width 35 height 12
click at [425, 109] on div "image.png 1 / 4 Descargar" at bounding box center [217, 102] width 435 height 204
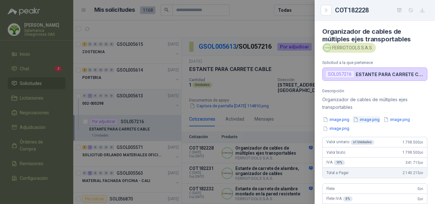
click at [376, 117] on button "image.png" at bounding box center [366, 119] width 28 height 7
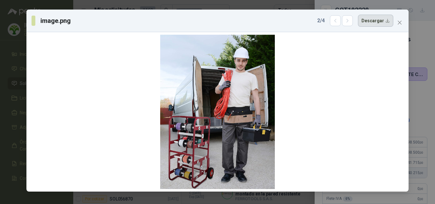
click at [373, 24] on button "Descargar" at bounding box center [375, 21] width 35 height 12
click at [419, 109] on div "image.png 2 / 4 Descargar" at bounding box center [217, 102] width 435 height 204
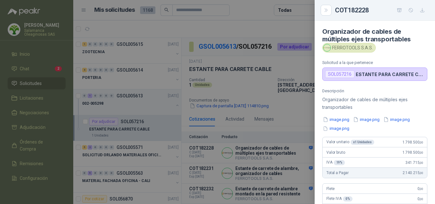
click at [407, 118] on button "image.png" at bounding box center [397, 119] width 28 height 7
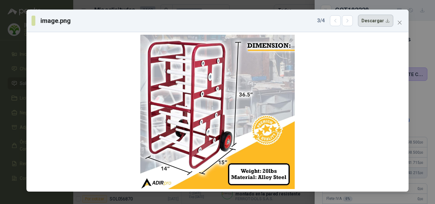
click at [376, 22] on button "Descargar" at bounding box center [375, 21] width 35 height 12
click at [421, 106] on div "image.png 3 / 4 Descargar" at bounding box center [217, 102] width 435 height 204
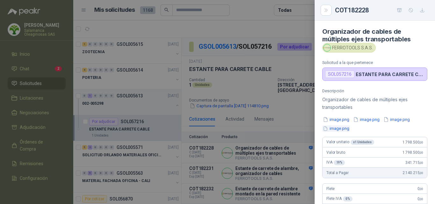
click at [347, 129] on button "image.png" at bounding box center [336, 128] width 28 height 7
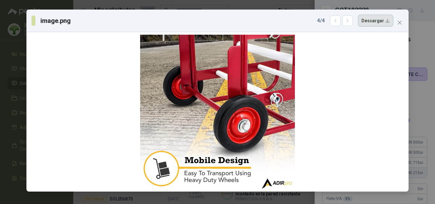
click at [371, 18] on button "Descargar" at bounding box center [375, 21] width 35 height 12
click at [400, 24] on icon "close" at bounding box center [399, 22] width 5 height 5
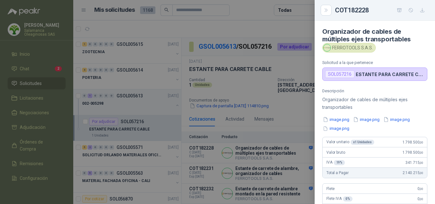
click at [274, 153] on div at bounding box center [217, 102] width 435 height 204
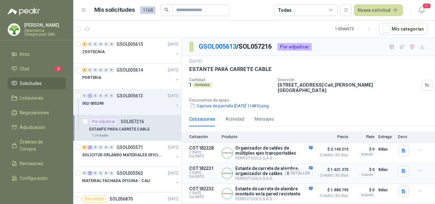
click at [303, 169] on button "Detalles" at bounding box center [298, 173] width 30 height 9
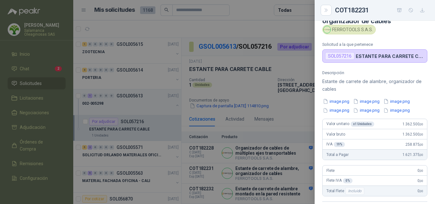
scroll to position [0, 0]
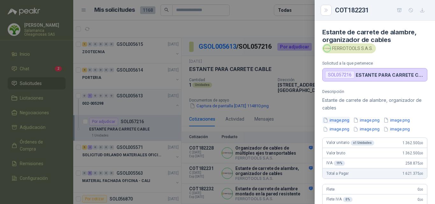
click at [338, 119] on button "image.png" at bounding box center [336, 120] width 28 height 7
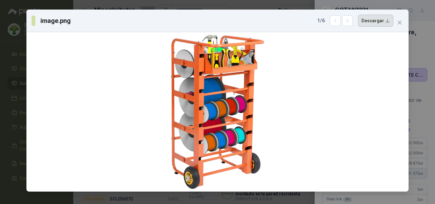
click at [376, 19] on button "Descargar" at bounding box center [375, 21] width 35 height 12
click at [423, 107] on div "image.png 1 / 6 Descargar" at bounding box center [217, 102] width 435 height 204
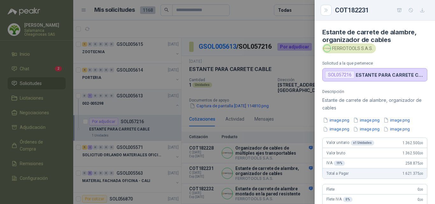
click at [370, 119] on button "image.png" at bounding box center [366, 120] width 28 height 7
